Goal: Find specific page/section: Find specific page/section

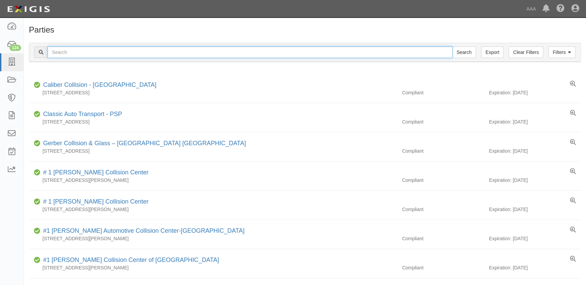
click at [120, 54] on input "text" at bounding box center [250, 53] width 405 height 12
type input "[PERSON_NAME] auto"
click at [452, 47] on input "Search" at bounding box center [464, 53] width 24 height 12
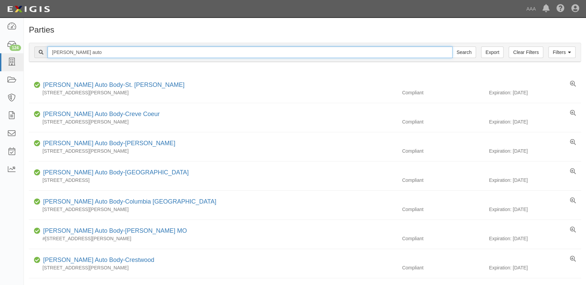
click at [108, 51] on input "schaefer auto" at bounding box center [250, 53] width 405 height 12
type input "schaefer auto body - o'fallon"
click at [452, 47] on input "Search" at bounding box center [464, 53] width 24 height 12
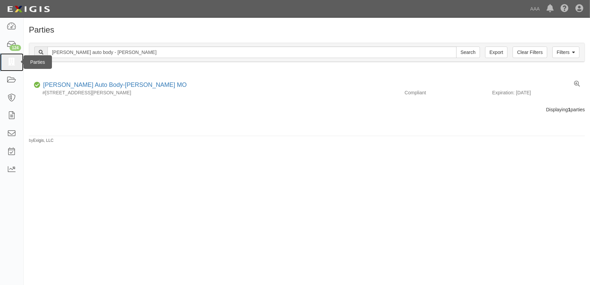
click at [12, 65] on icon at bounding box center [12, 62] width 10 height 8
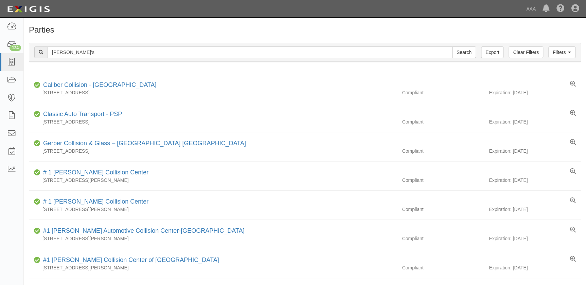
type input "mike's"
click at [452, 47] on input "Search" at bounding box center [464, 53] width 24 height 12
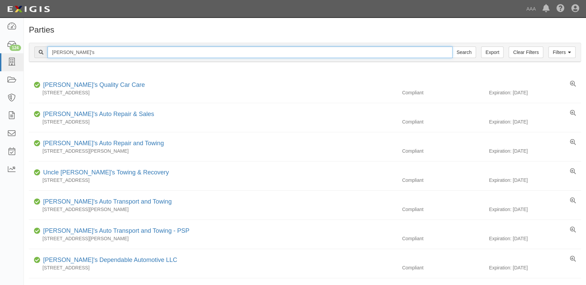
click at [72, 54] on input "[PERSON_NAME]'s" at bounding box center [250, 53] width 405 height 12
type input "[PERSON_NAME]'s Paint"
click at [452, 47] on input "Search" at bounding box center [464, 53] width 24 height 12
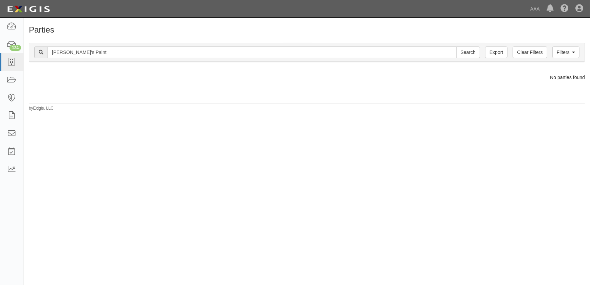
click at [93, 130] on div "Parties Add Party Filters Clear Filters Export mike's Paint Search Filters Comp…" at bounding box center [295, 148] width 590 height 257
click at [13, 64] on icon at bounding box center [12, 62] width 10 height 8
